Goal: Find specific page/section: Find specific page/section

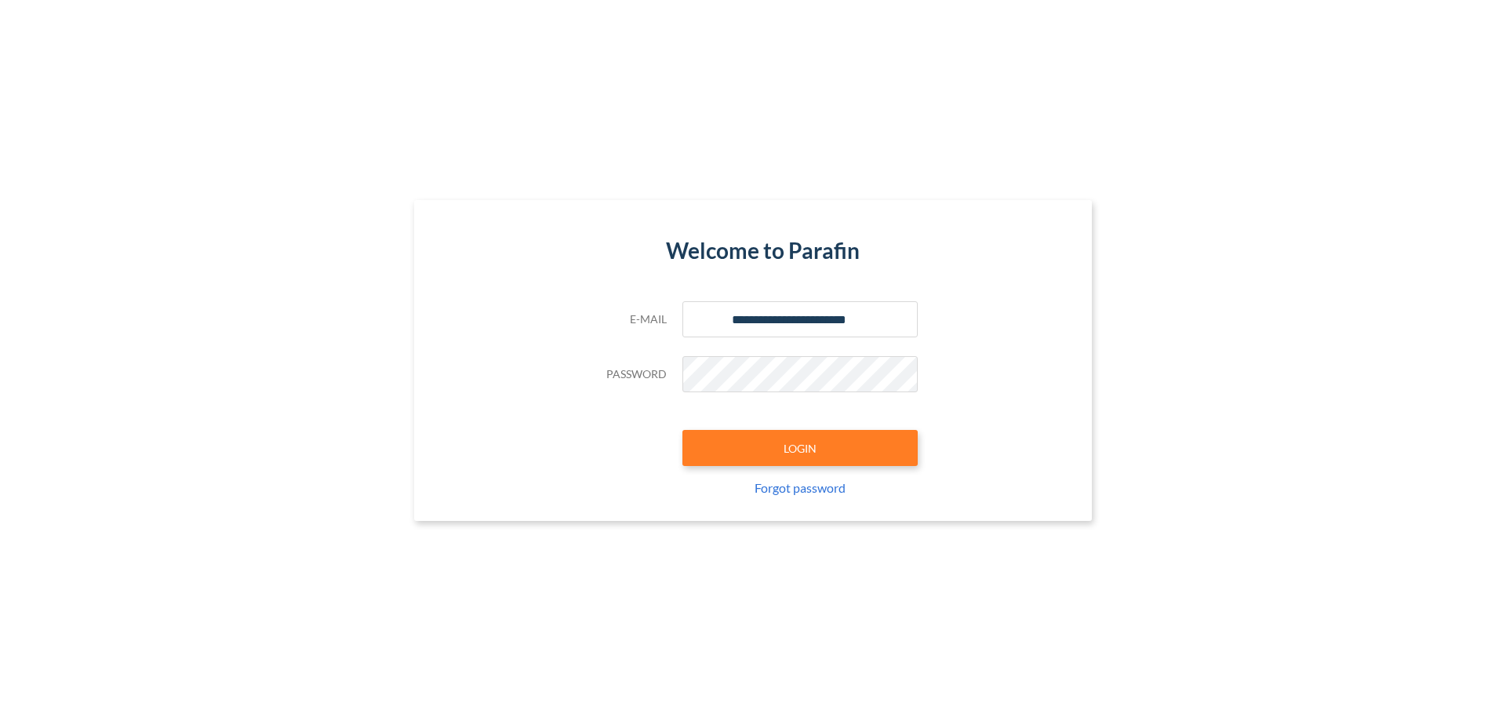
type input "**********"
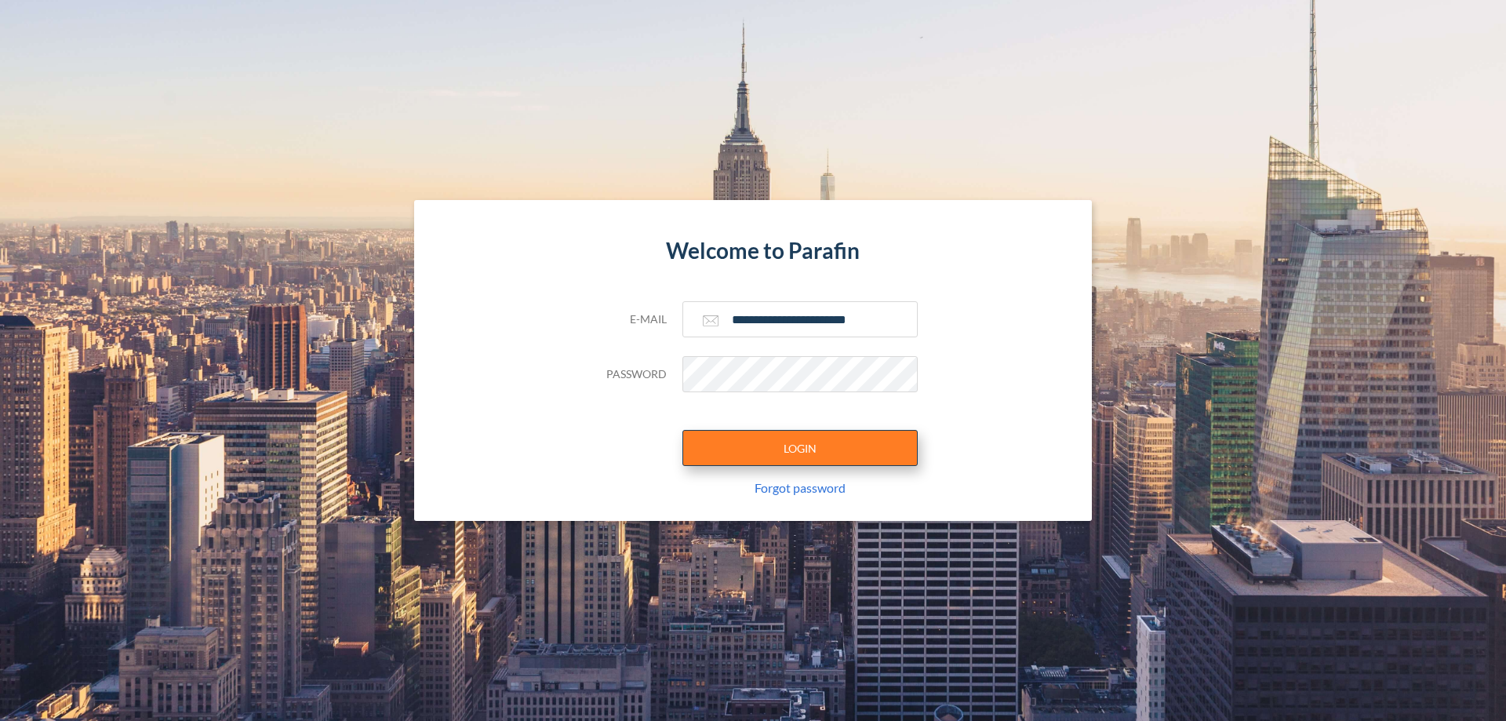
click at [800, 448] on button "LOGIN" at bounding box center [799, 448] width 235 height 36
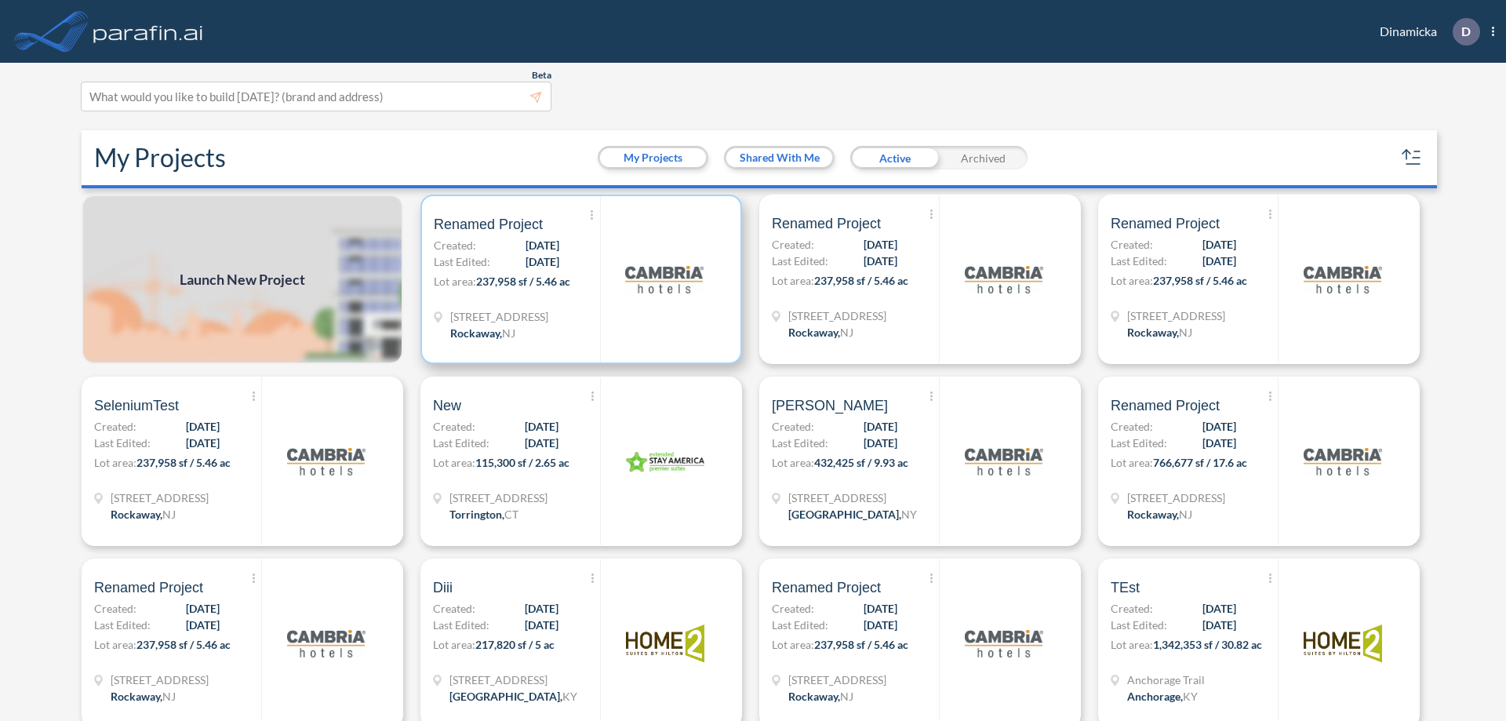
scroll to position [4, 0]
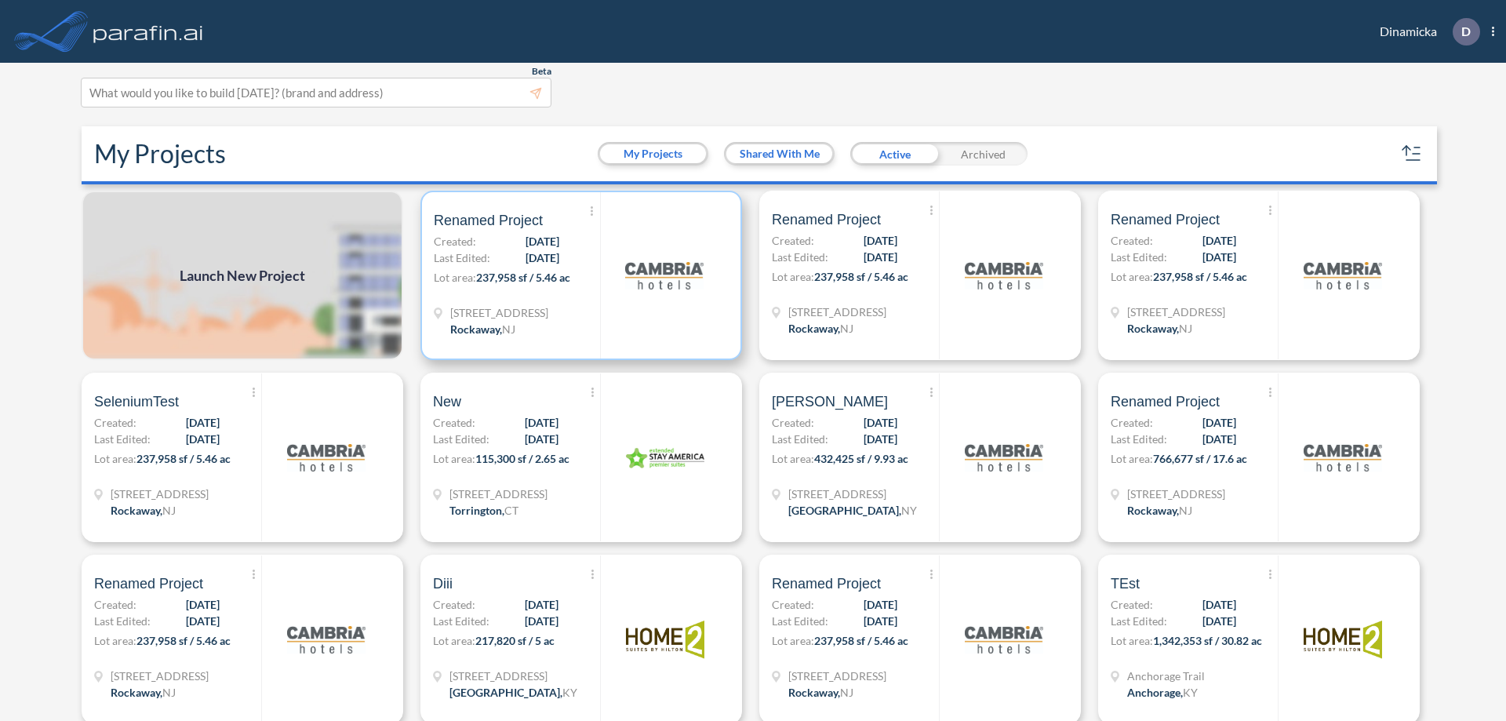
click at [578, 275] on p "Lot area: 237,958 sf / 5.46 ac" at bounding box center [517, 280] width 166 height 23
